Goal: Find specific page/section: Find specific page/section

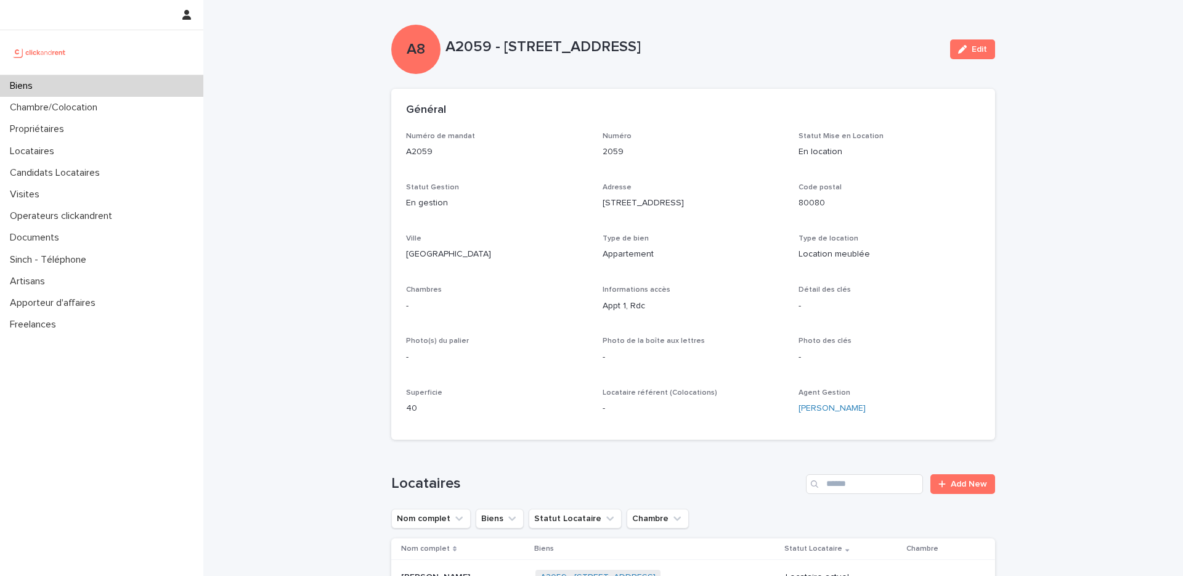
click at [163, 89] on div "Biens" at bounding box center [101, 86] width 203 height 22
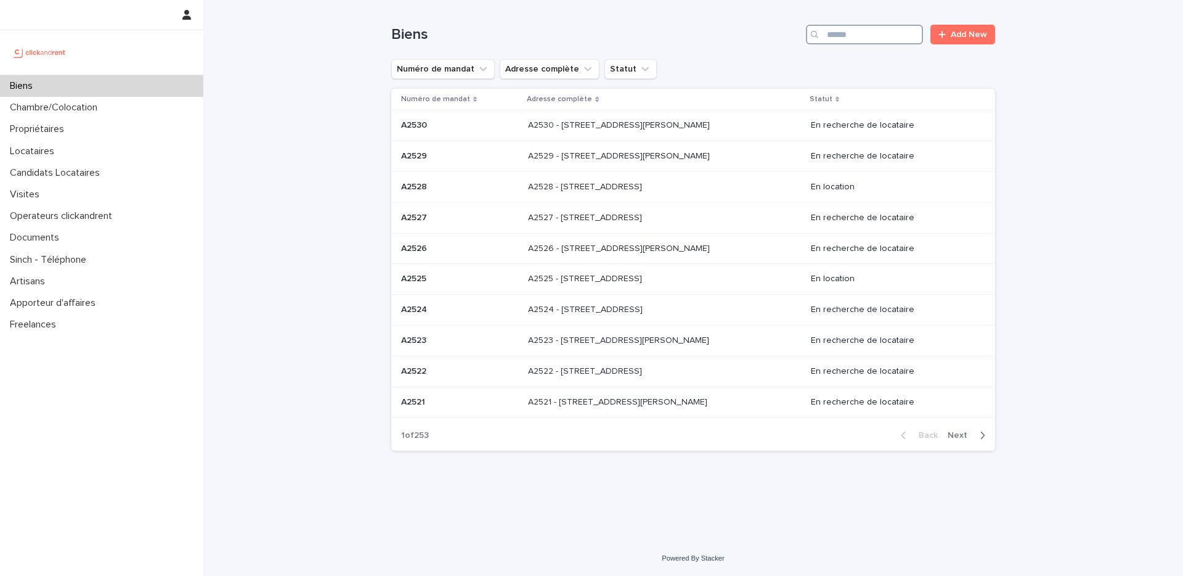
click at [850, 37] on input "Search" at bounding box center [864, 35] width 117 height 20
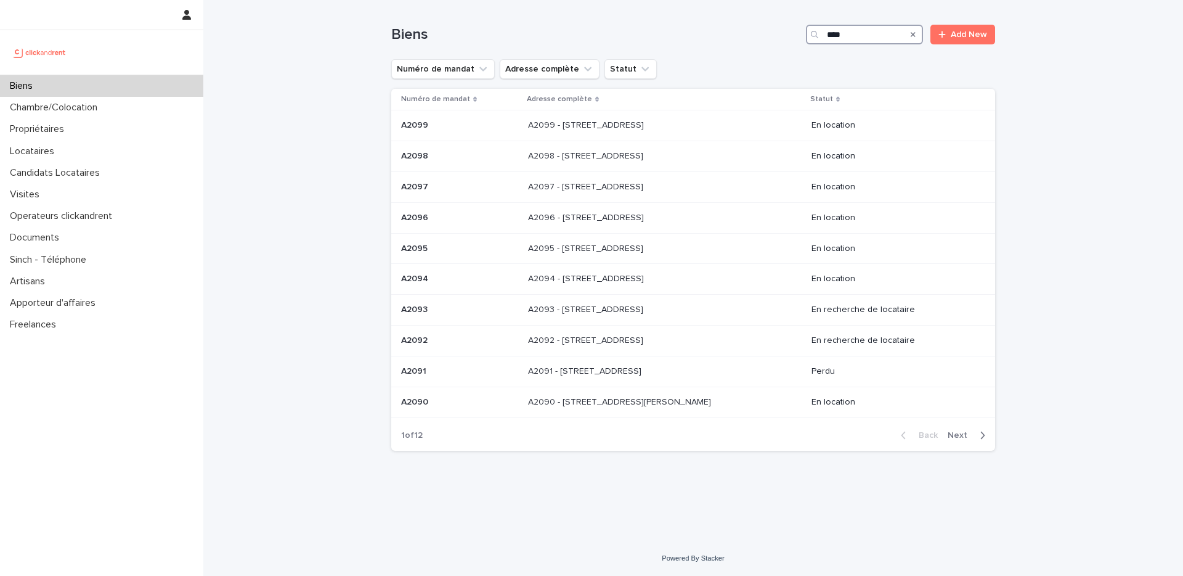
type input "*****"
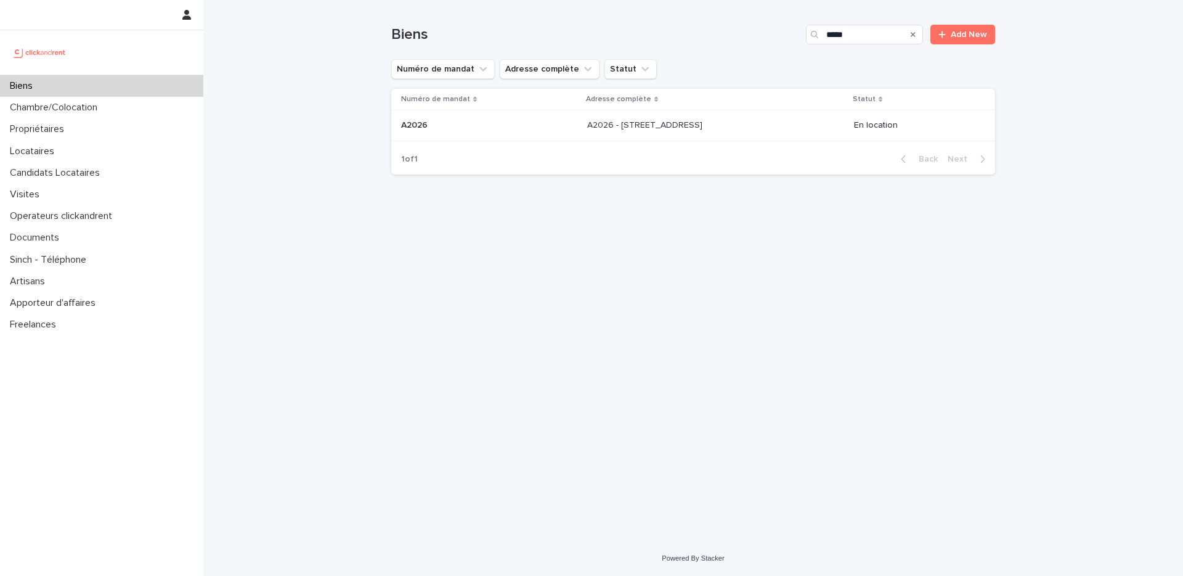
click at [777, 136] on td "A2026 - [STREET_ADDRESS]" at bounding box center [715, 125] width 267 height 31
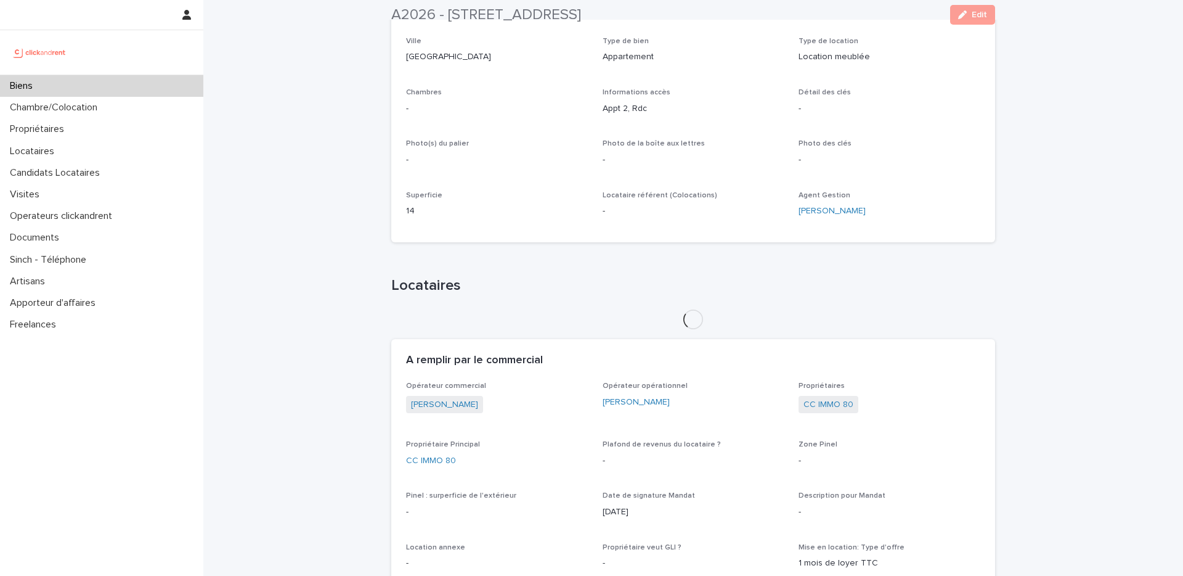
scroll to position [234, 0]
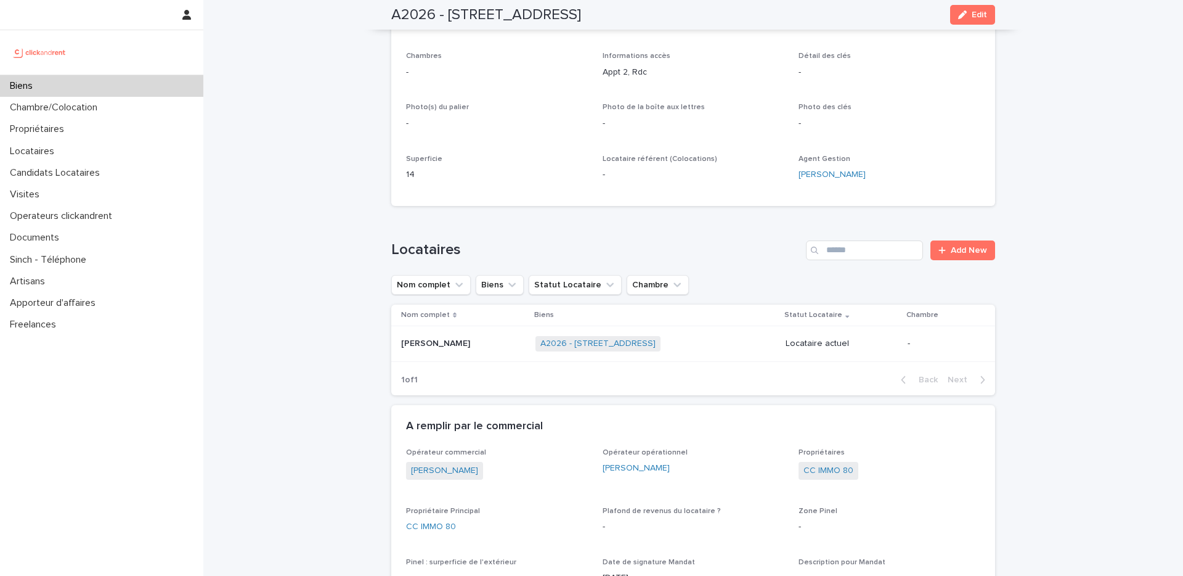
click at [472, 348] on p at bounding box center [463, 343] width 125 height 10
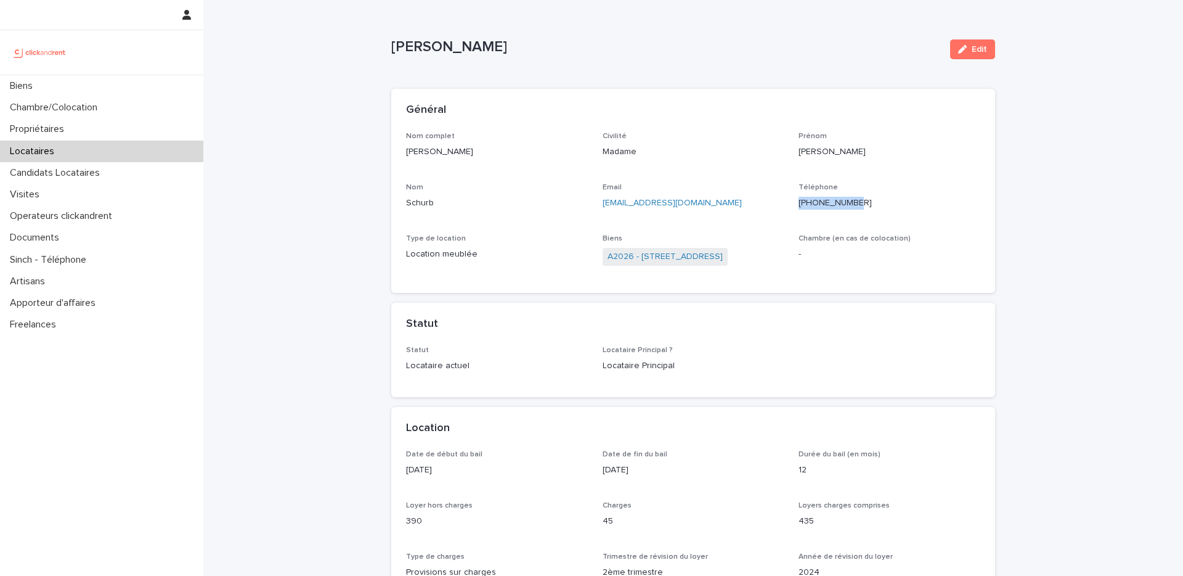
drag, startPoint x: 857, startPoint y: 200, endPoint x: 797, endPoint y: 203, distance: 60.5
click at [797, 203] on div "Nom complet [PERSON_NAME] Civilité Madame [PERSON_NAME] Email [EMAIL_ADDRESS][D…" at bounding box center [693, 205] width 574 height 147
copy p "[PHONE_NUMBER]"
click at [124, 86] on div "Biens" at bounding box center [101, 86] width 203 height 22
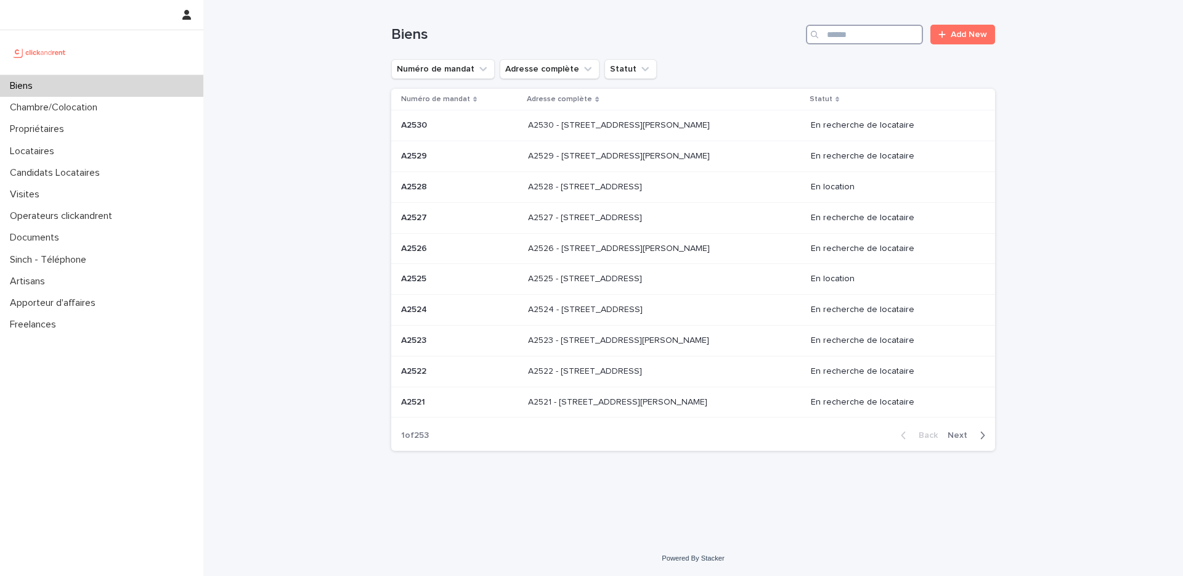
click at [861, 39] on input "Search" at bounding box center [864, 35] width 117 height 20
paste input "*****"
type input "*****"
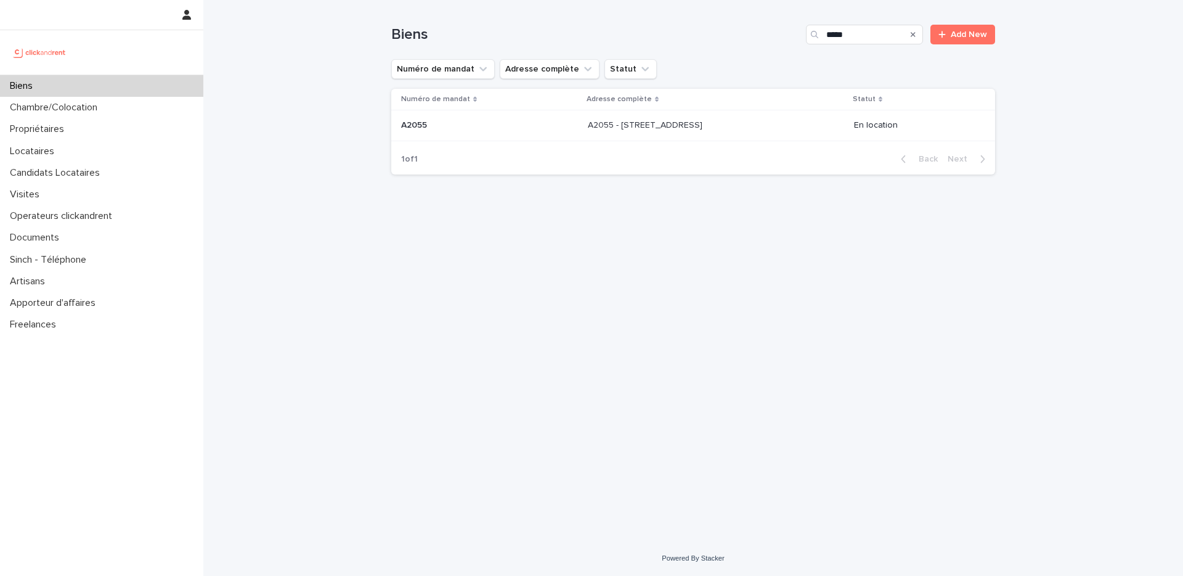
click at [743, 118] on div "A2055 - [STREET_ADDRESS][GEOGRAPHIC_DATA][STREET_ADDRESS]" at bounding box center [716, 125] width 256 height 20
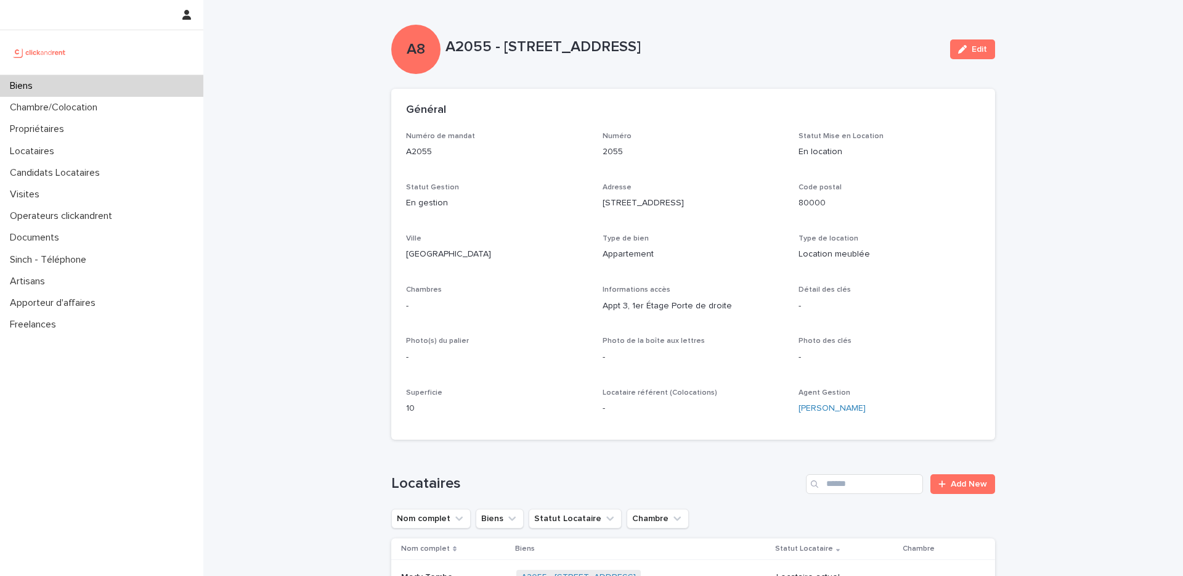
drag, startPoint x: 506, startPoint y: 42, endPoint x: 750, endPoint y: 45, distance: 244.1
click at [750, 45] on p "A2055 - [STREET_ADDRESS]" at bounding box center [693, 47] width 495 height 18
copy p "[STREET_ADDRESS]"
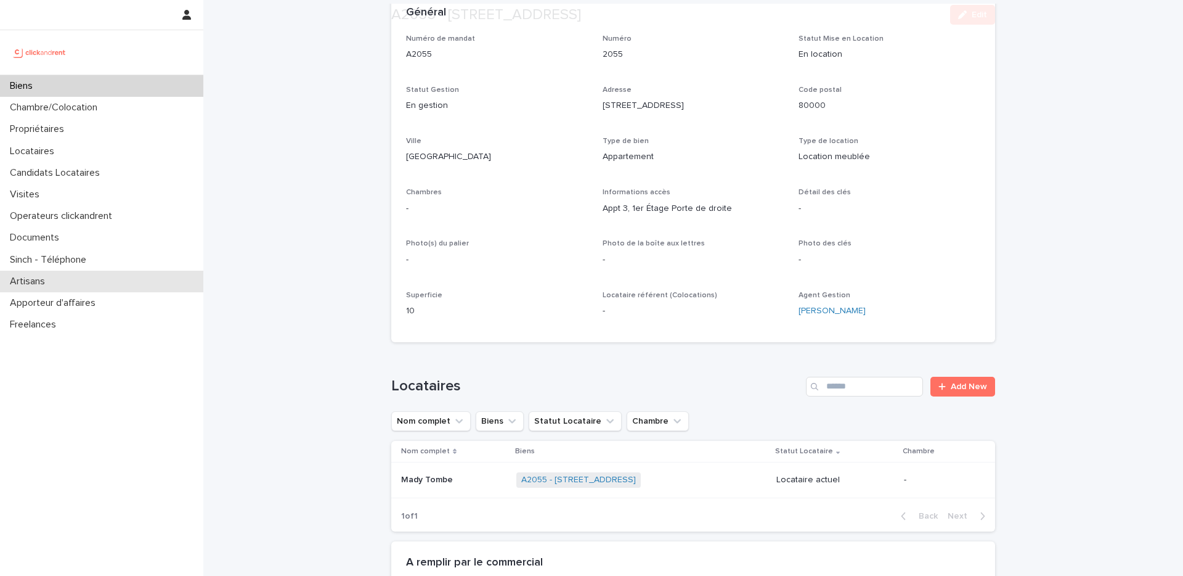
scroll to position [104, 0]
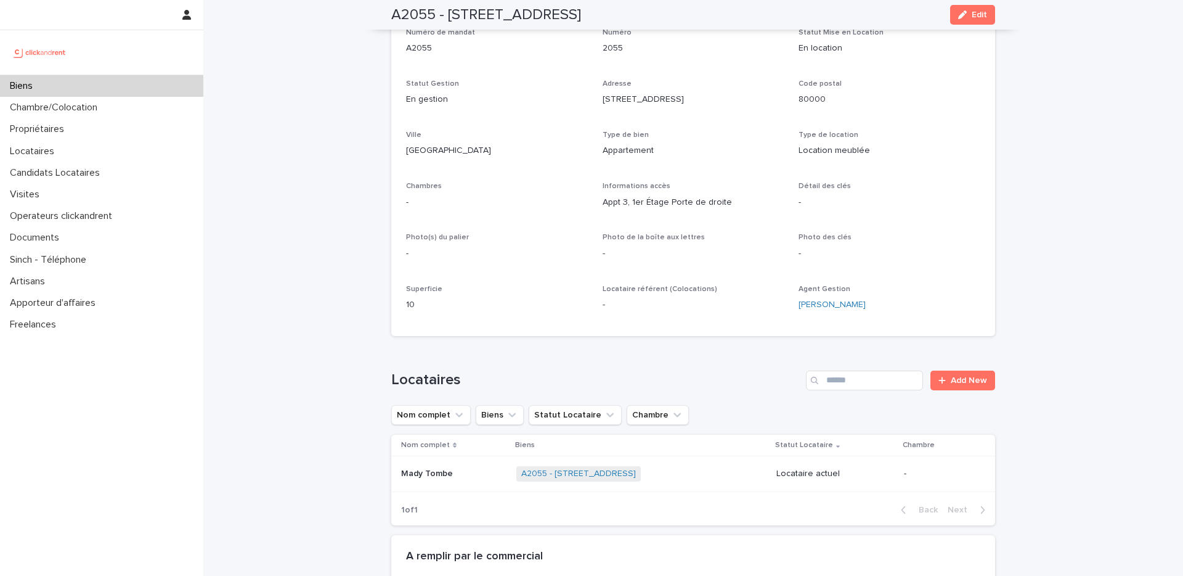
click at [447, 481] on div "Mady Tombe Mady Tombe" at bounding box center [453, 473] width 105 height 20
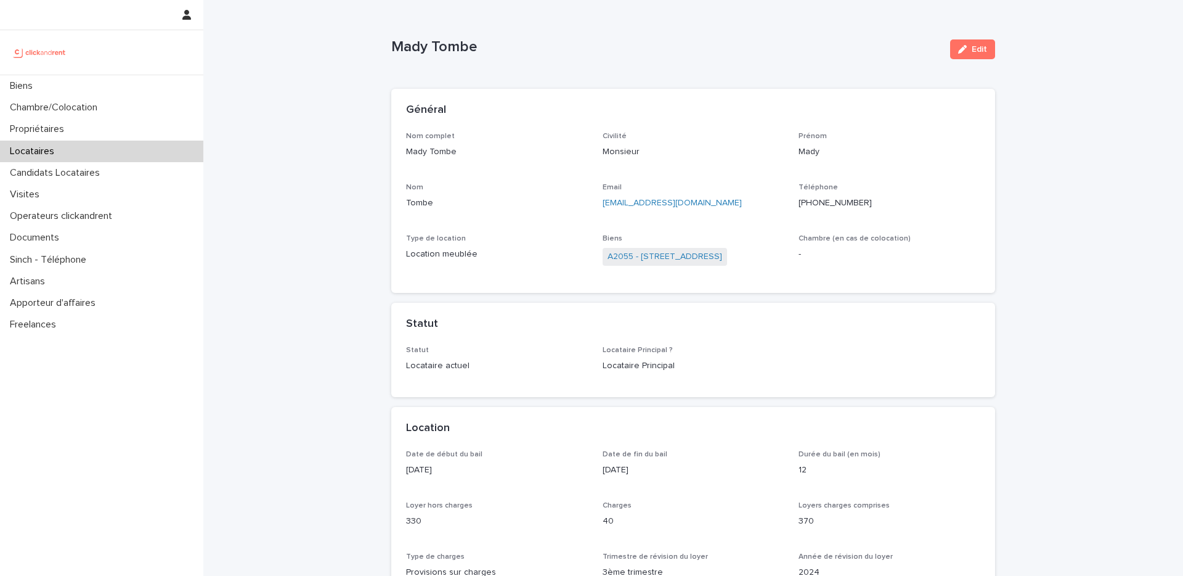
click at [465, 152] on p "Mady Tombe" at bounding box center [497, 151] width 182 height 13
drag, startPoint x: 455, startPoint y: 150, endPoint x: 382, endPoint y: 156, distance: 72.9
copy p "Mady Tombe"
click at [839, 197] on p "[PHONE_NUMBER]" at bounding box center [890, 203] width 182 height 13
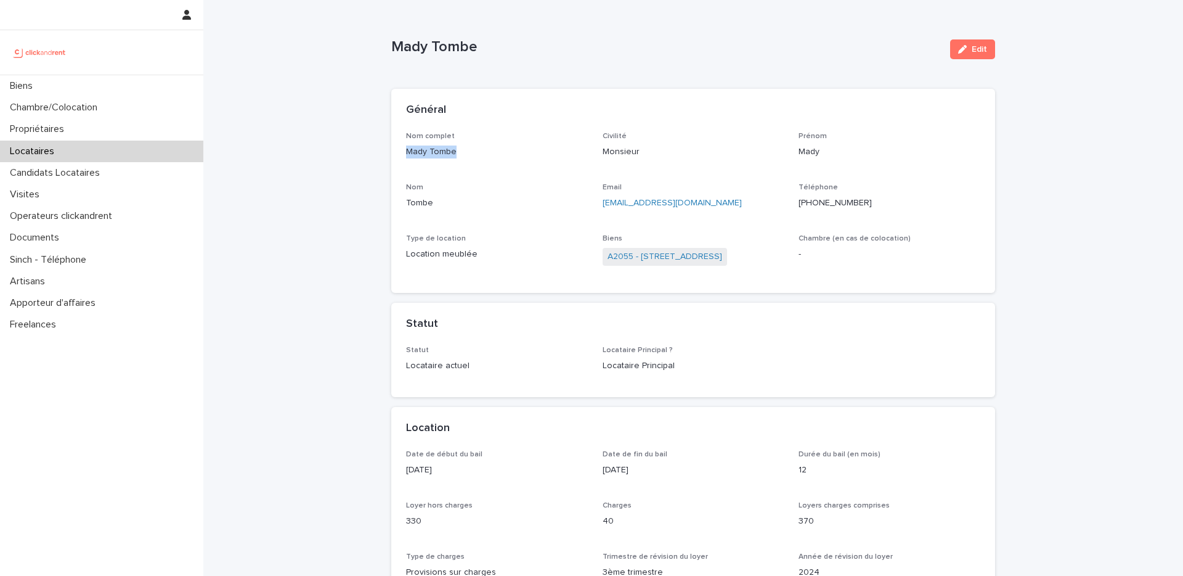
click at [839, 197] on p "[PHONE_NUMBER]" at bounding box center [890, 203] width 182 height 13
copy p "33605770383"
drag, startPoint x: 702, startPoint y: 203, endPoint x: 598, endPoint y: 203, distance: 103.5
click at [598, 203] on div "Nom complet Mady Tombe Civilité Monsieur [PERSON_NAME] Mady Nom Tombe Email [EM…" at bounding box center [693, 205] width 574 height 147
copy link "[EMAIL_ADDRESS][DOMAIN_NAME]"
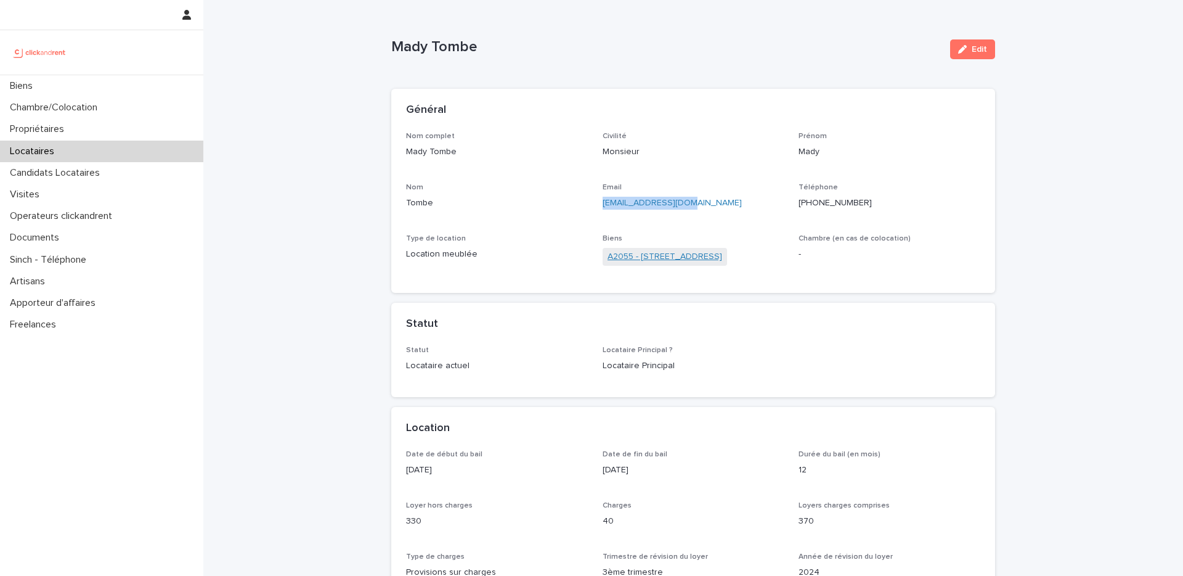
click at [681, 254] on link "A2055 - [STREET_ADDRESS]" at bounding box center [665, 256] width 115 height 13
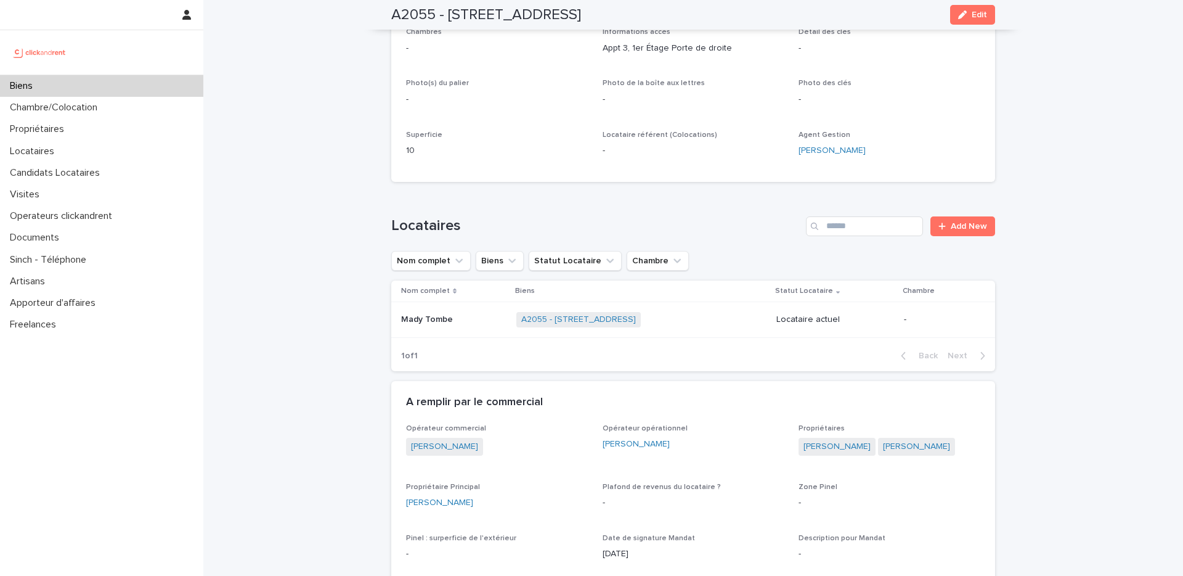
scroll to position [401, 0]
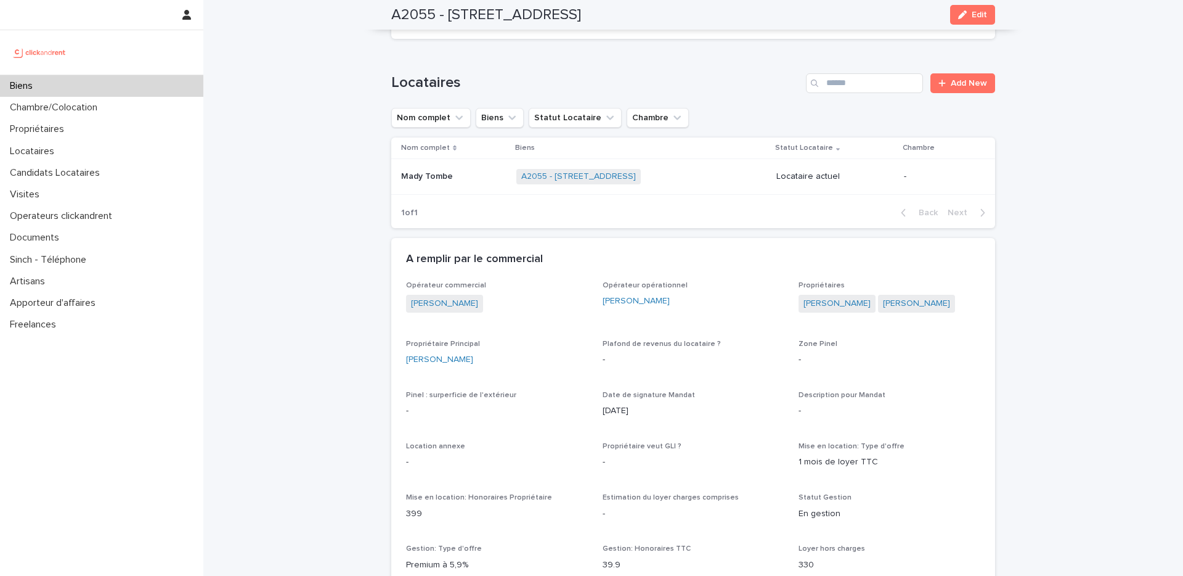
drag, startPoint x: 464, startPoint y: 357, endPoint x: 393, endPoint y: 363, distance: 71.8
copy link "[PERSON_NAME]"
click at [100, 150] on div "Locataires" at bounding box center [101, 152] width 203 height 22
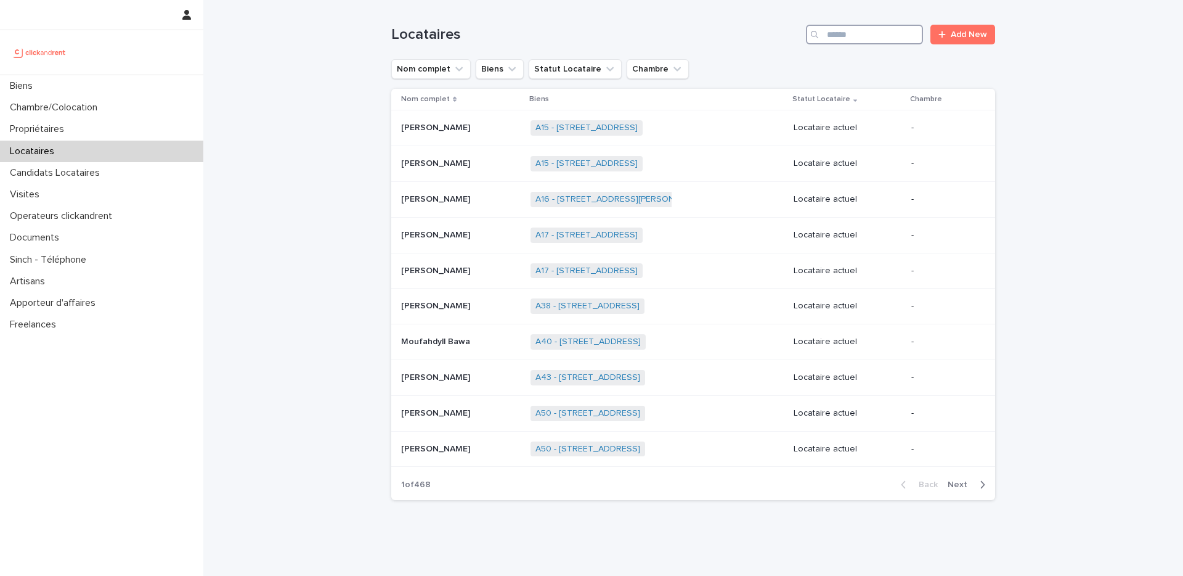
click at [851, 32] on input "Search" at bounding box center [864, 35] width 117 height 20
paste input "**********"
type input "**********"
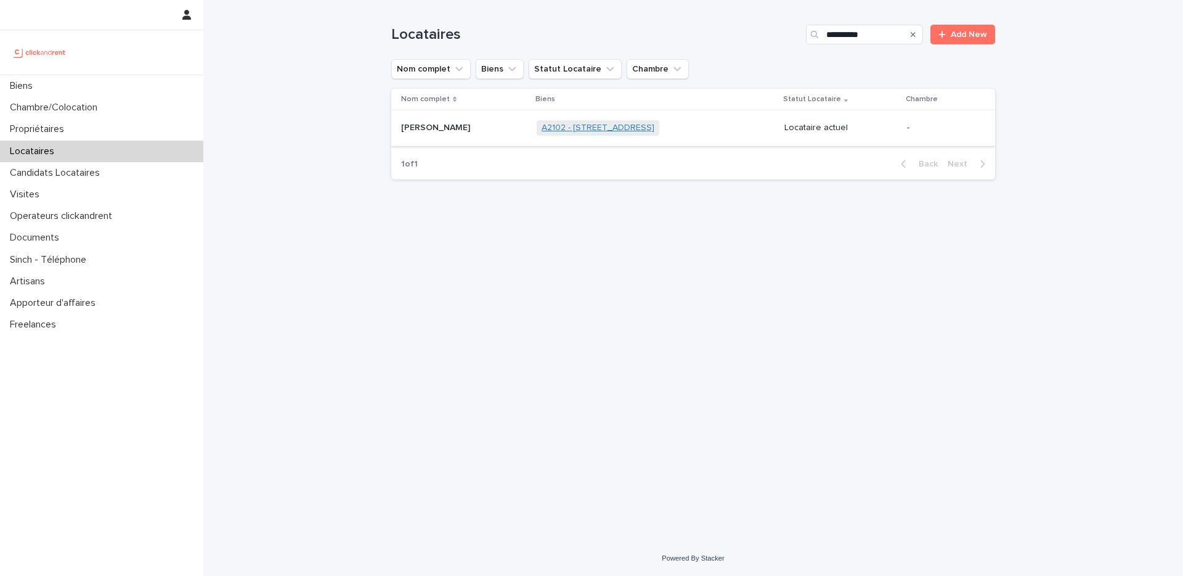
click at [636, 132] on link "A2102 - [STREET_ADDRESS]" at bounding box center [598, 128] width 113 height 10
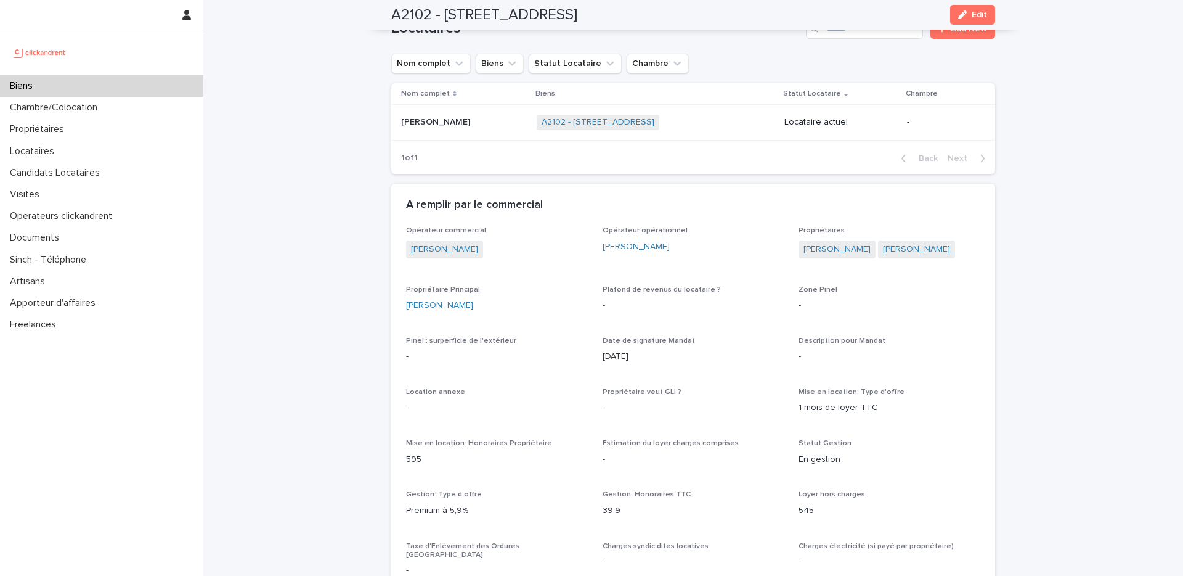
scroll to position [343, 0]
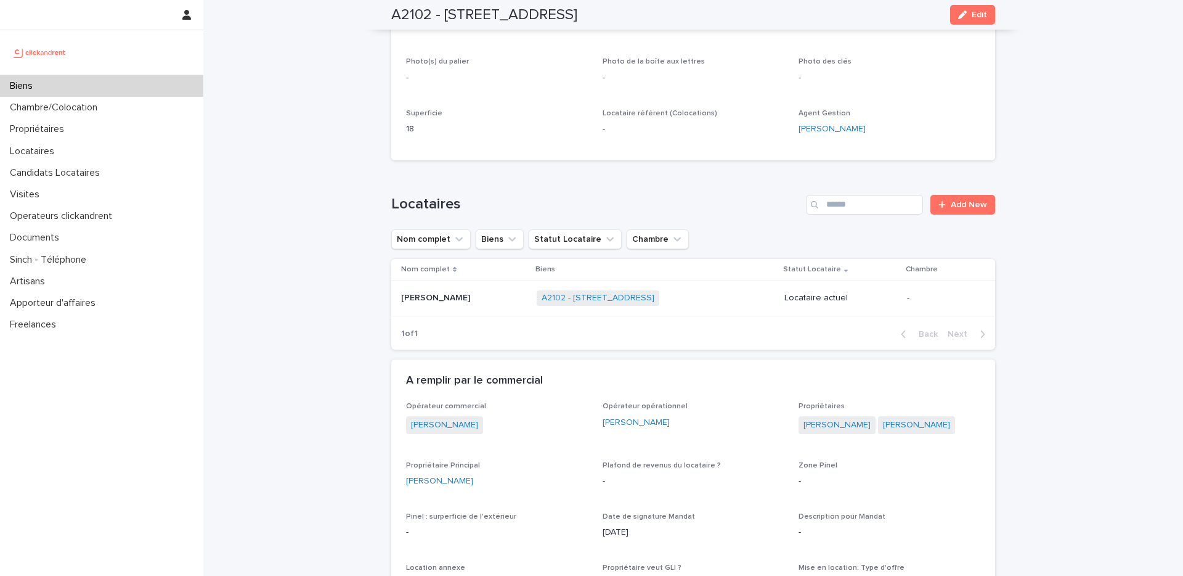
click at [502, 280] on td "[PERSON_NAME] [PERSON_NAME]" at bounding box center [461, 298] width 141 height 36
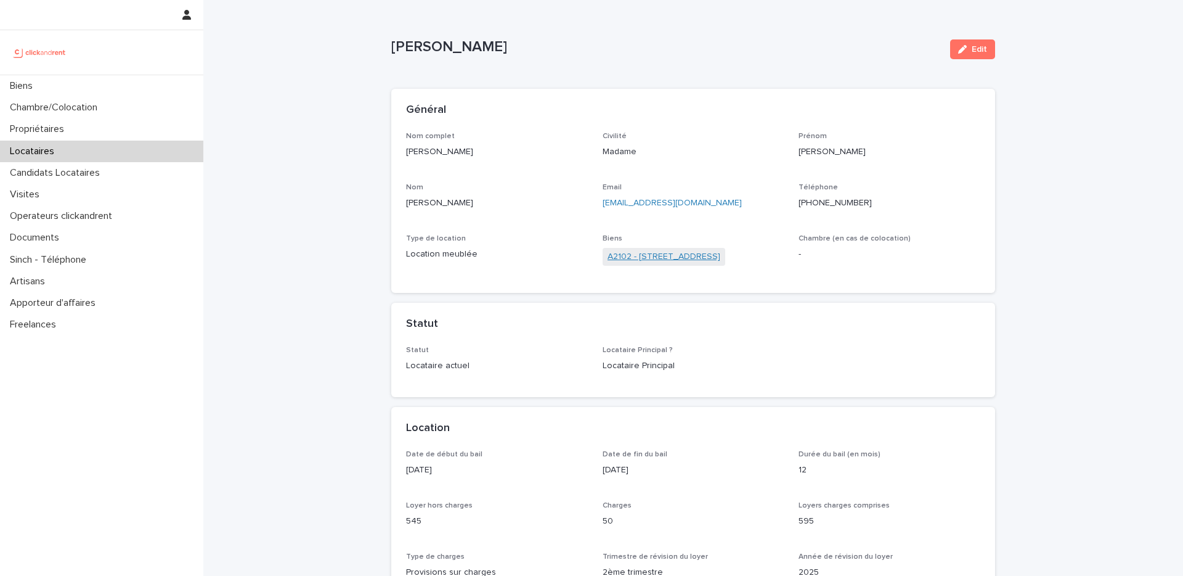
click at [668, 256] on link "A2102 - [STREET_ADDRESS]" at bounding box center [664, 256] width 113 height 13
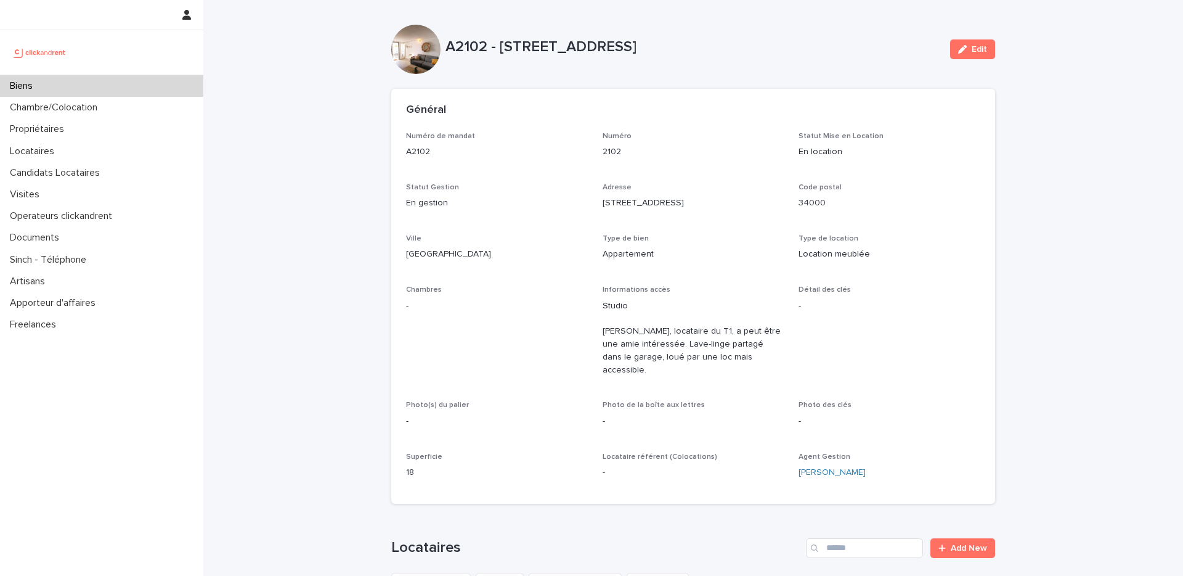
click at [396, 371] on div "Numéro de mandat A2102 Numéro 2102 Statut Mise en Location En location Statut G…" at bounding box center [693, 318] width 604 height 372
click at [480, 43] on p "A2102 - [STREET_ADDRESS]" at bounding box center [693, 47] width 495 height 18
copy p "A2102"
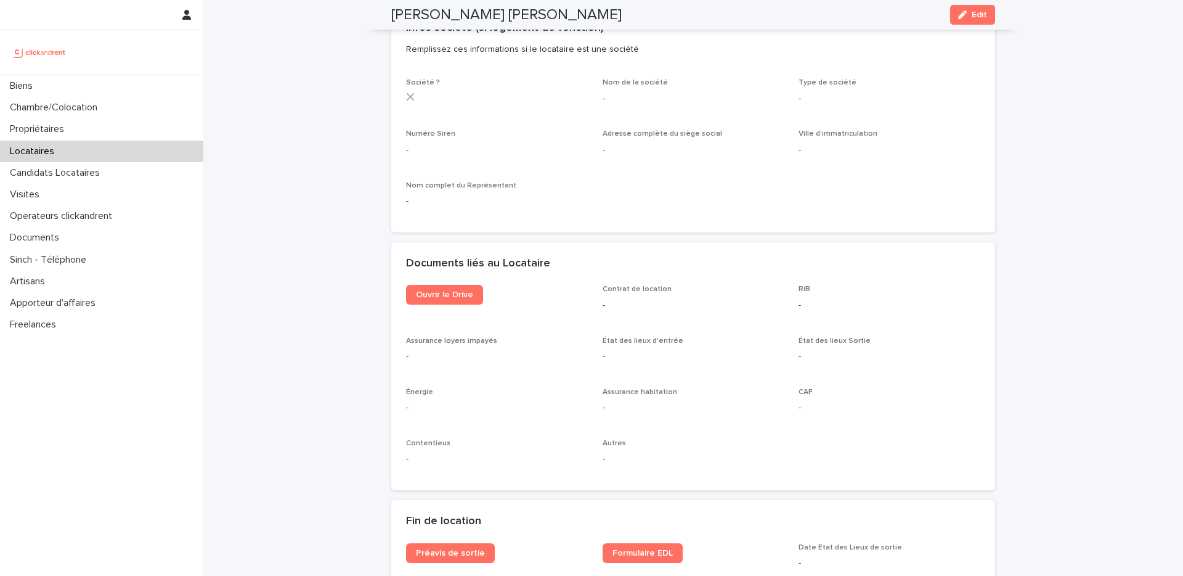
scroll to position [1130, 0]
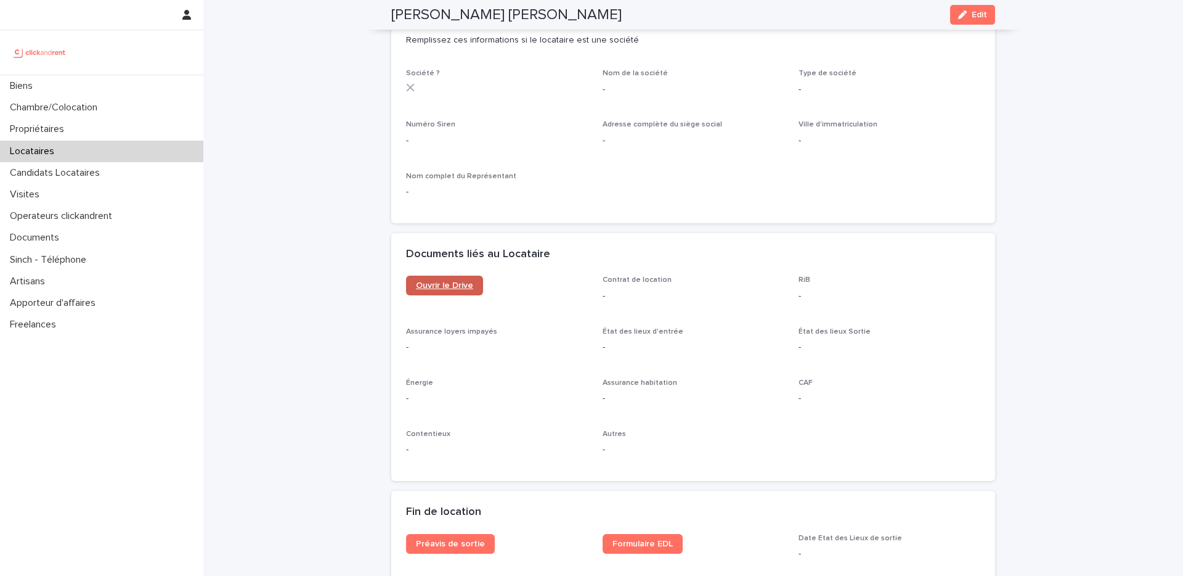
click at [462, 281] on span "Ouvrir le Drive" at bounding box center [444, 285] width 57 height 9
